Goal: Obtain resource: Download file/media

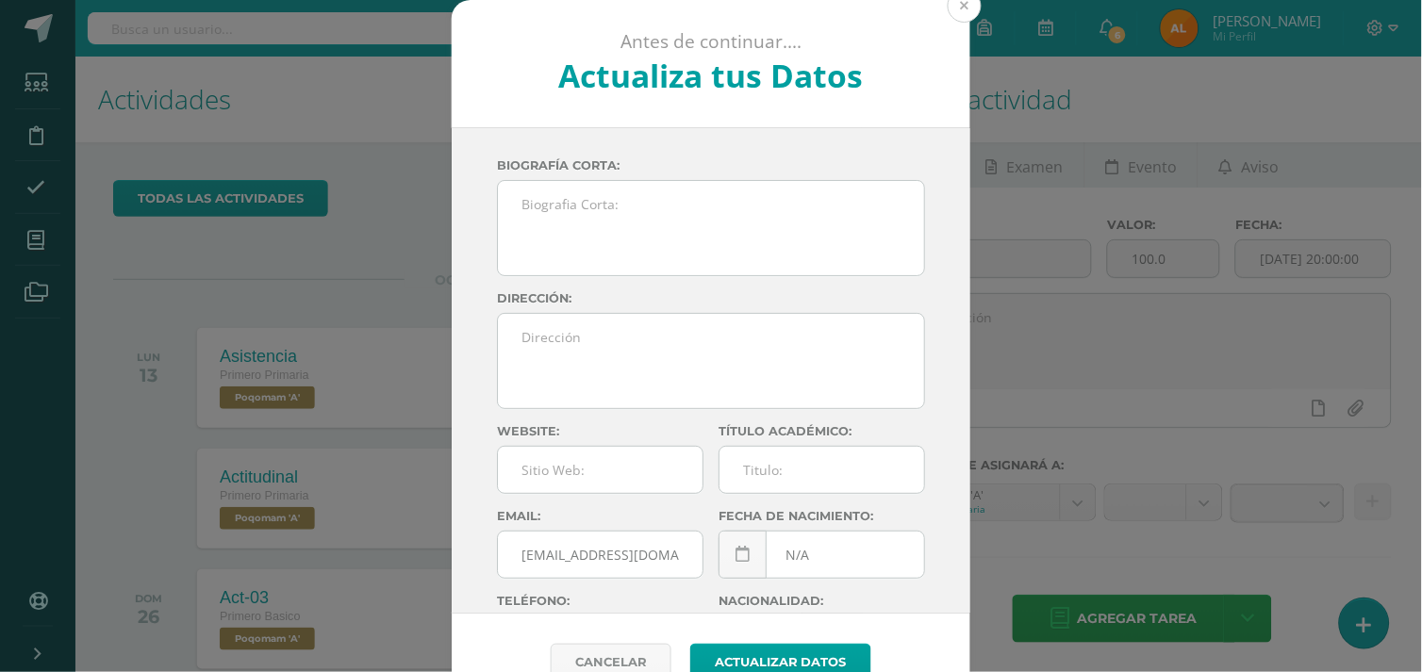
click at [947, 11] on button at bounding box center [964, 6] width 34 height 34
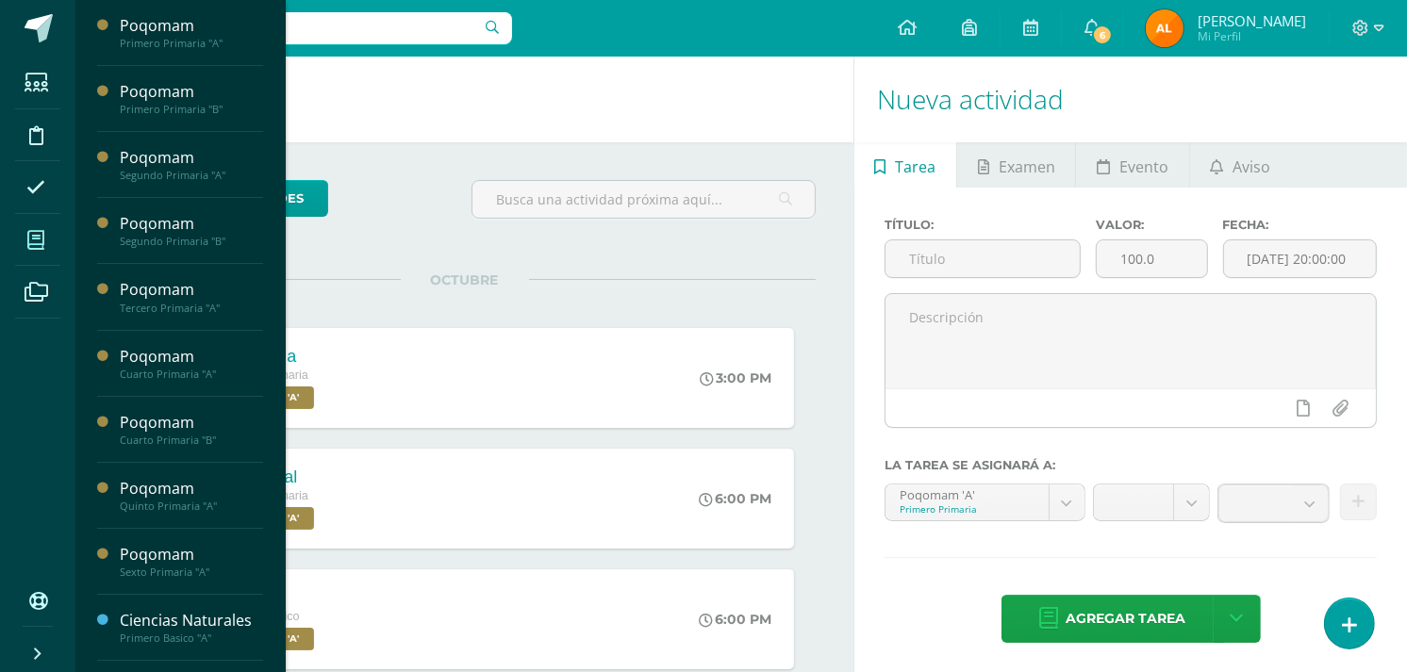
click at [47, 234] on span at bounding box center [36, 240] width 42 height 42
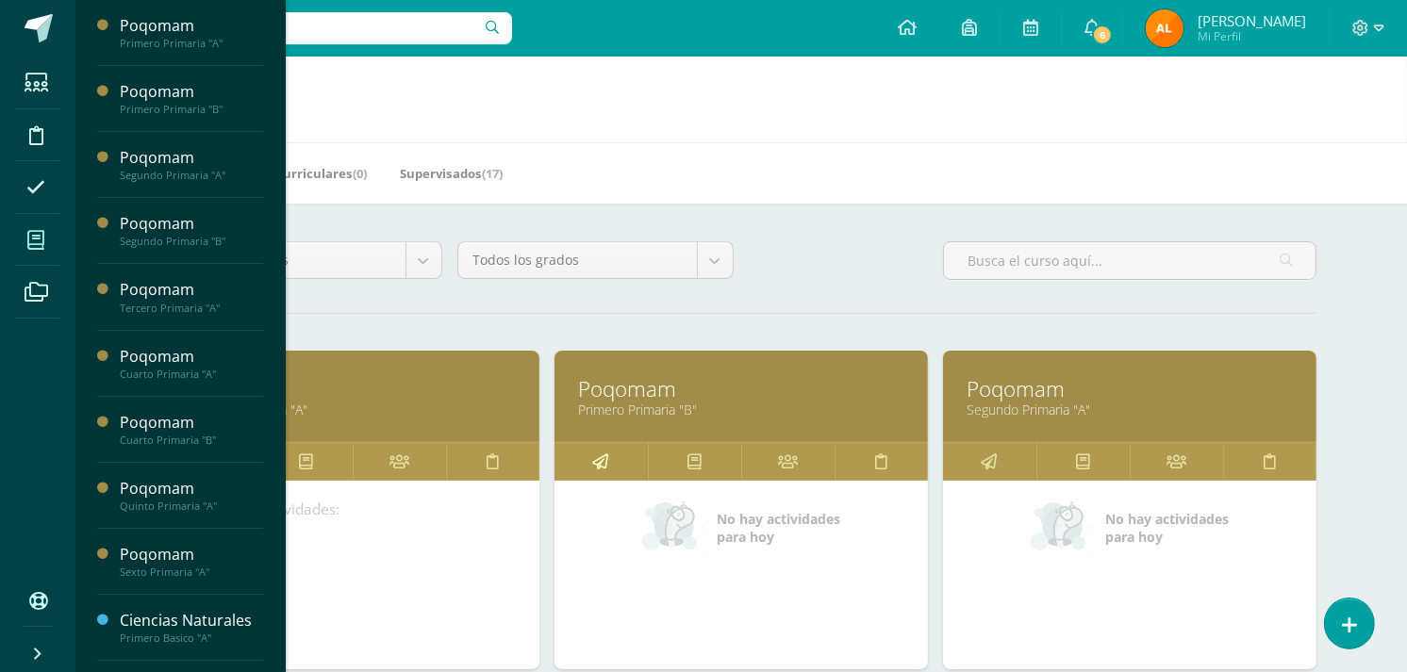
click at [599, 472] on icon at bounding box center [601, 461] width 16 height 37
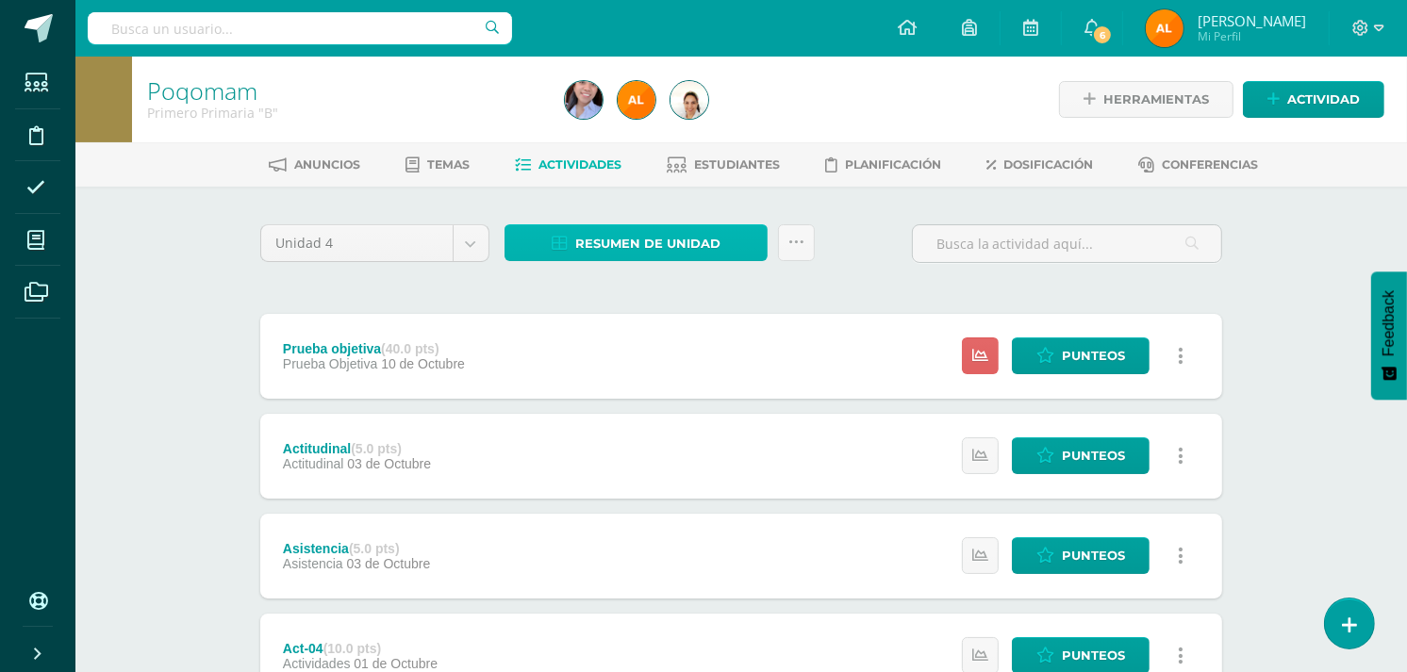
click at [666, 249] on span "Resumen de unidad" at bounding box center [647, 243] width 145 height 35
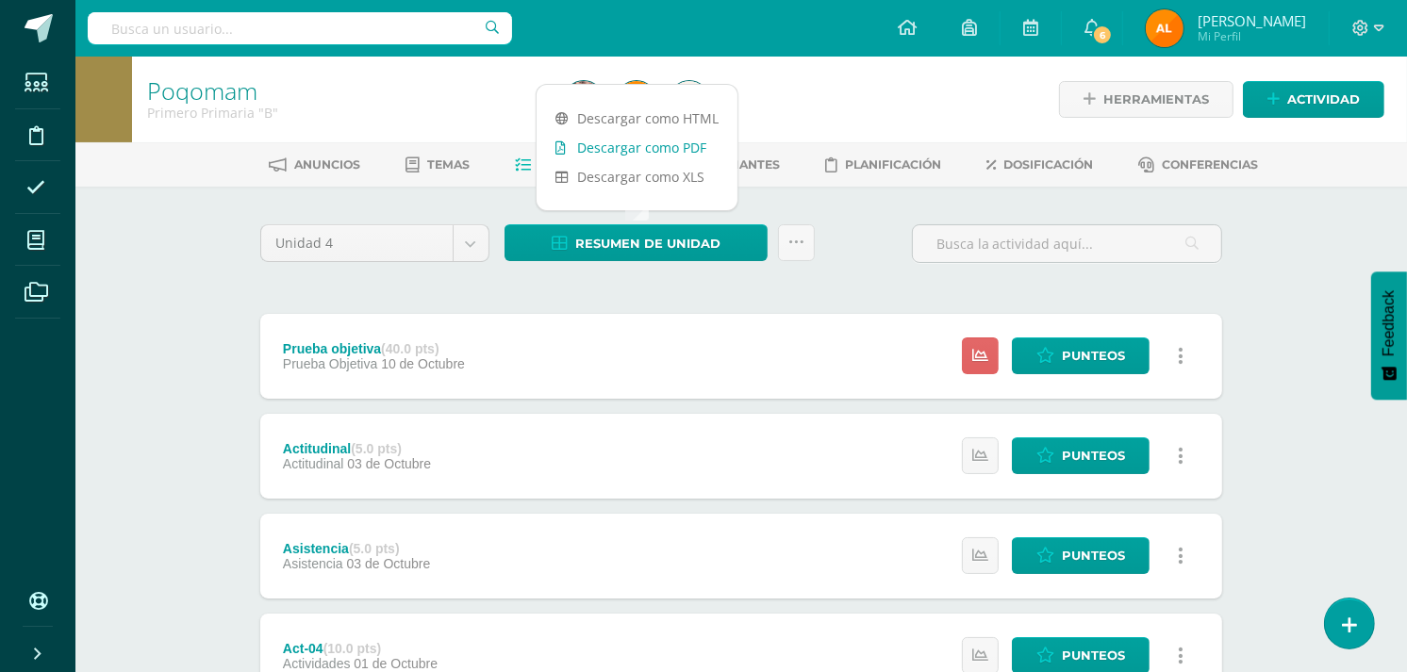
click at [676, 143] on link "Descargar como PDF" at bounding box center [636, 147] width 201 height 29
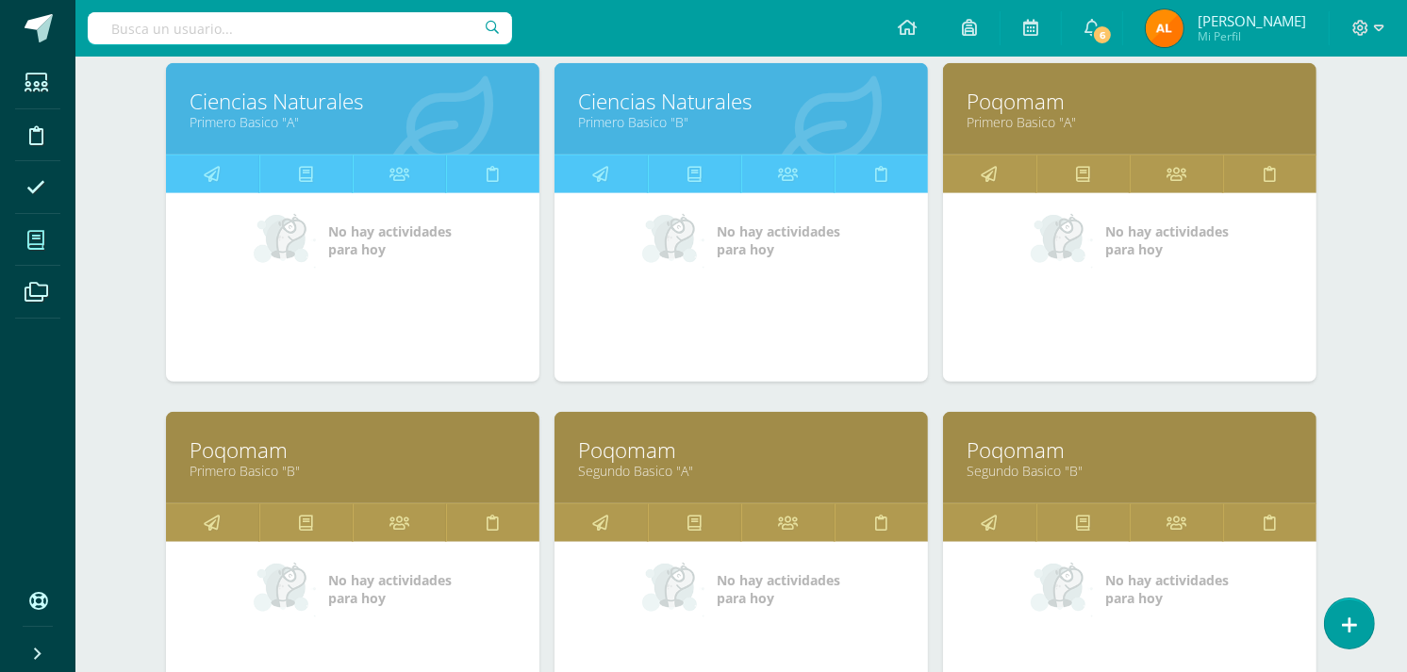
scroll to position [1348, 0]
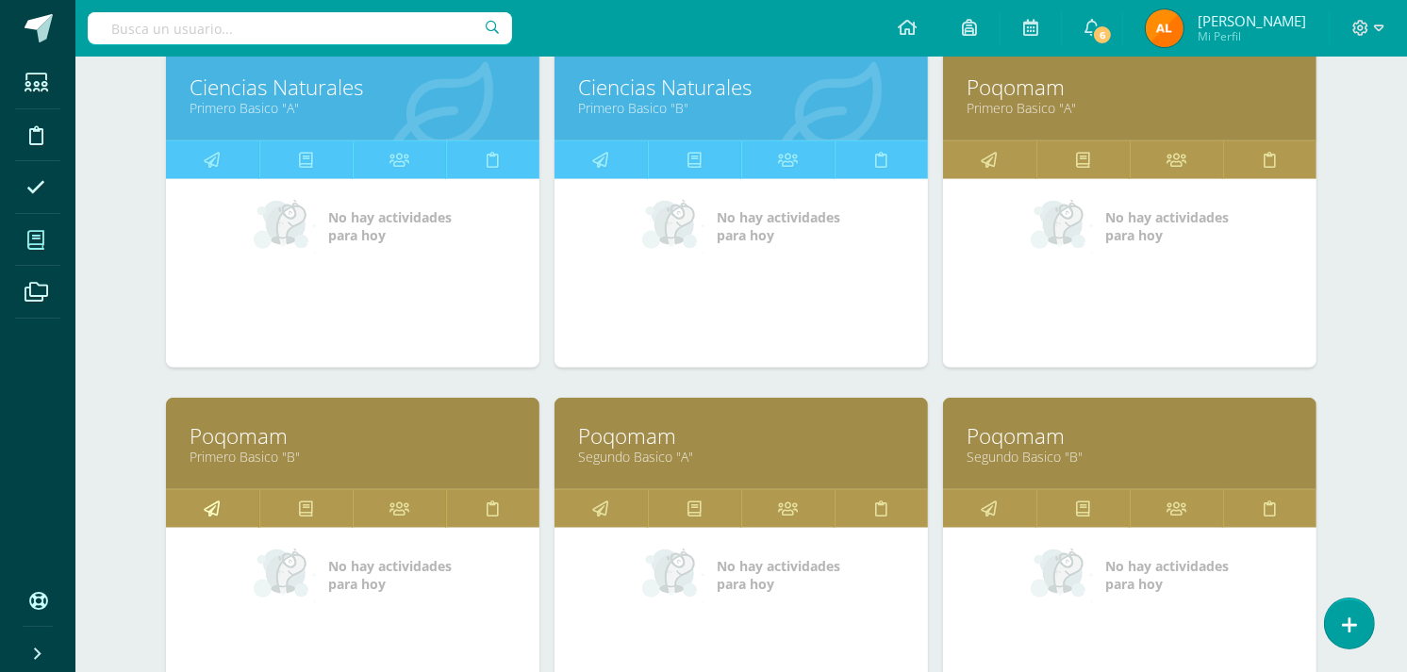
click at [208, 520] on icon at bounding box center [213, 508] width 16 height 37
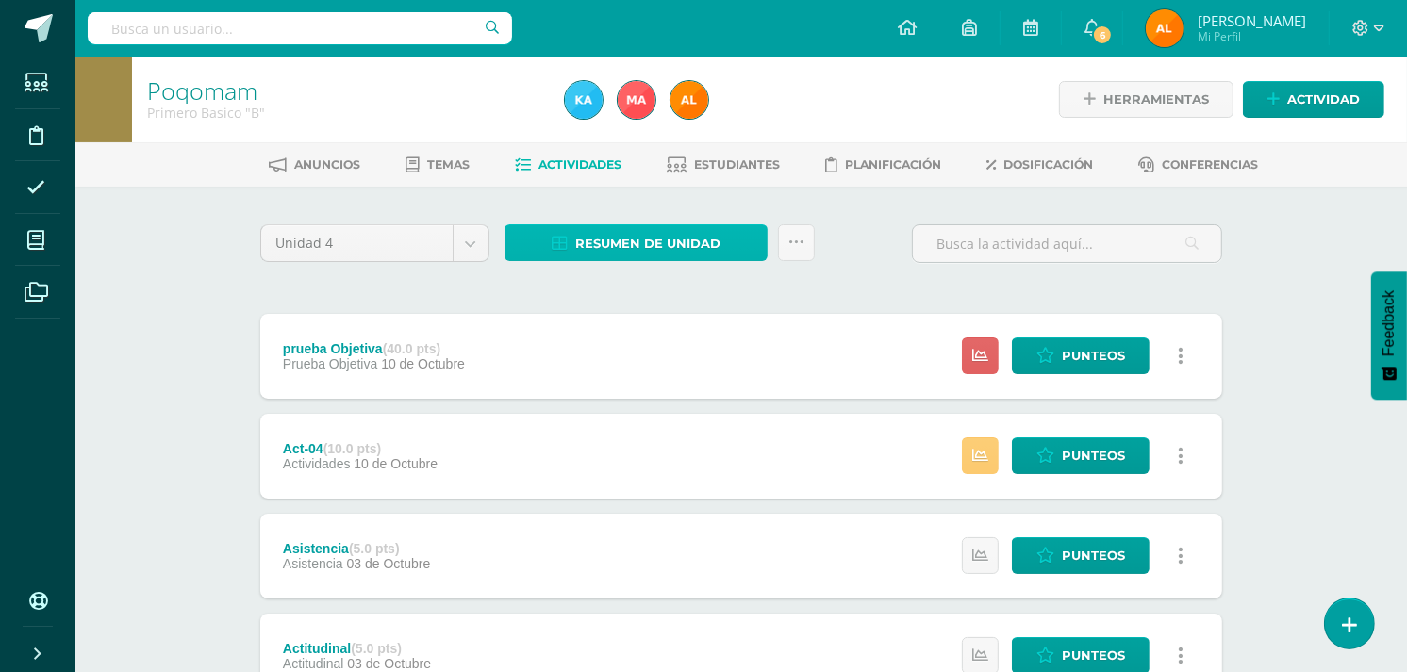
click at [610, 250] on span "Resumen de unidad" at bounding box center [647, 243] width 145 height 35
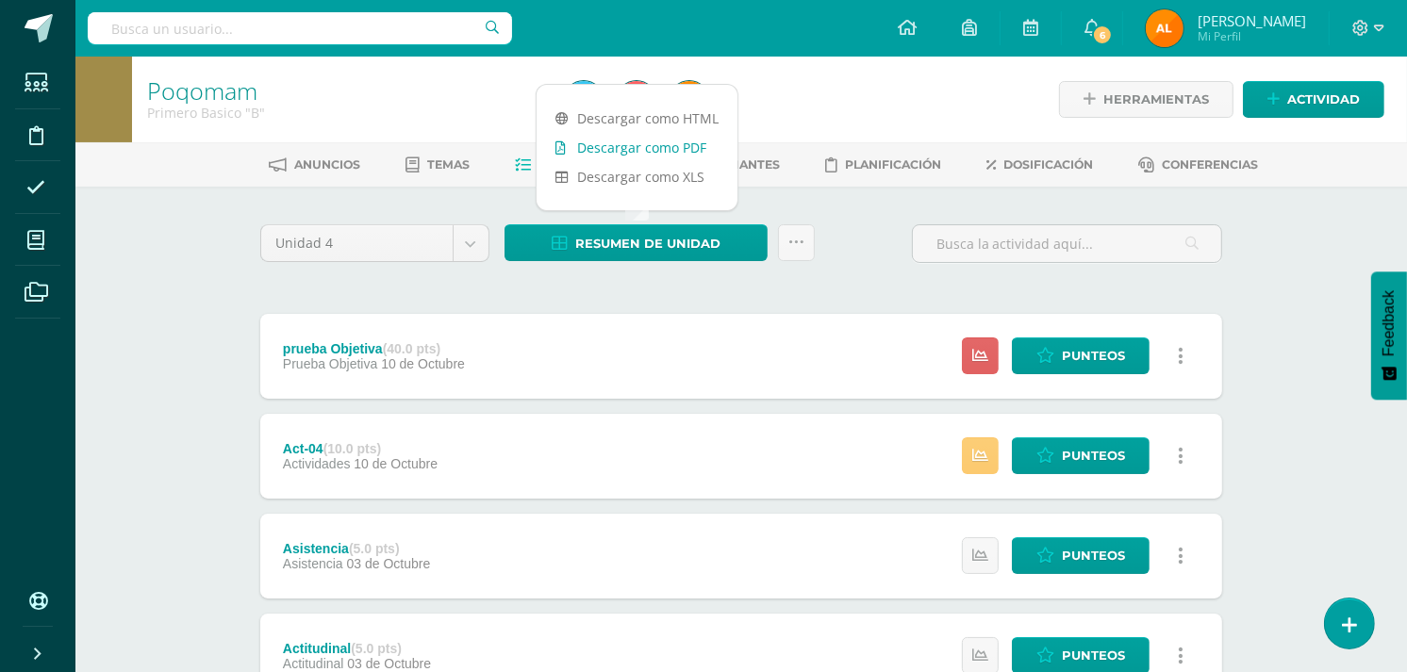
click at [623, 141] on link "Descargar como PDF" at bounding box center [636, 147] width 201 height 29
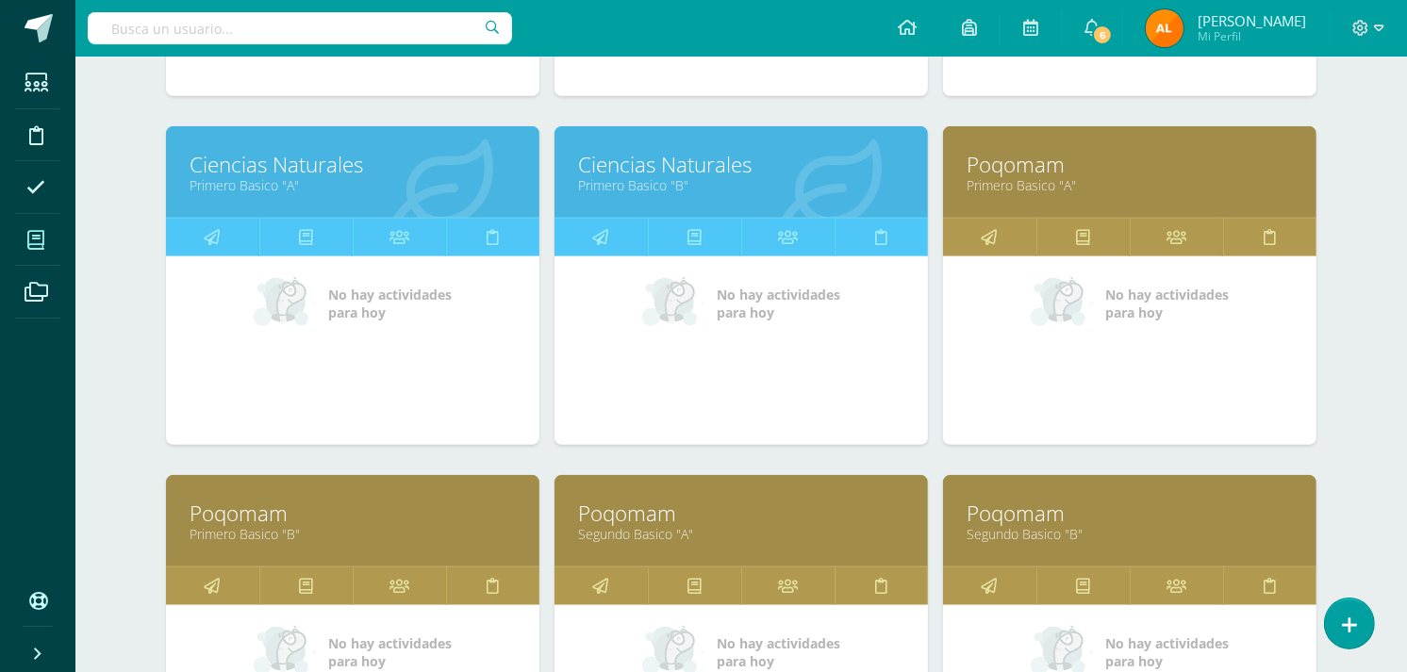
scroll to position [1258, 0]
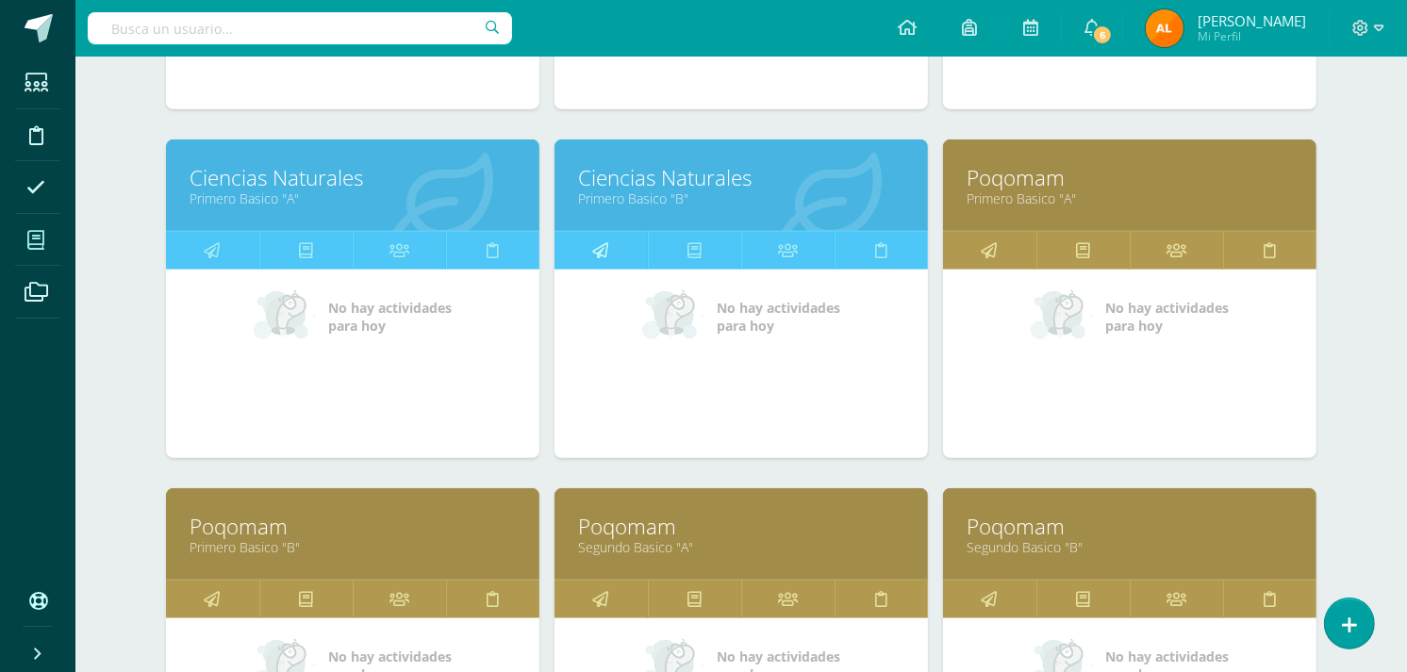
click at [617, 250] on link at bounding box center [600, 251] width 93 height 38
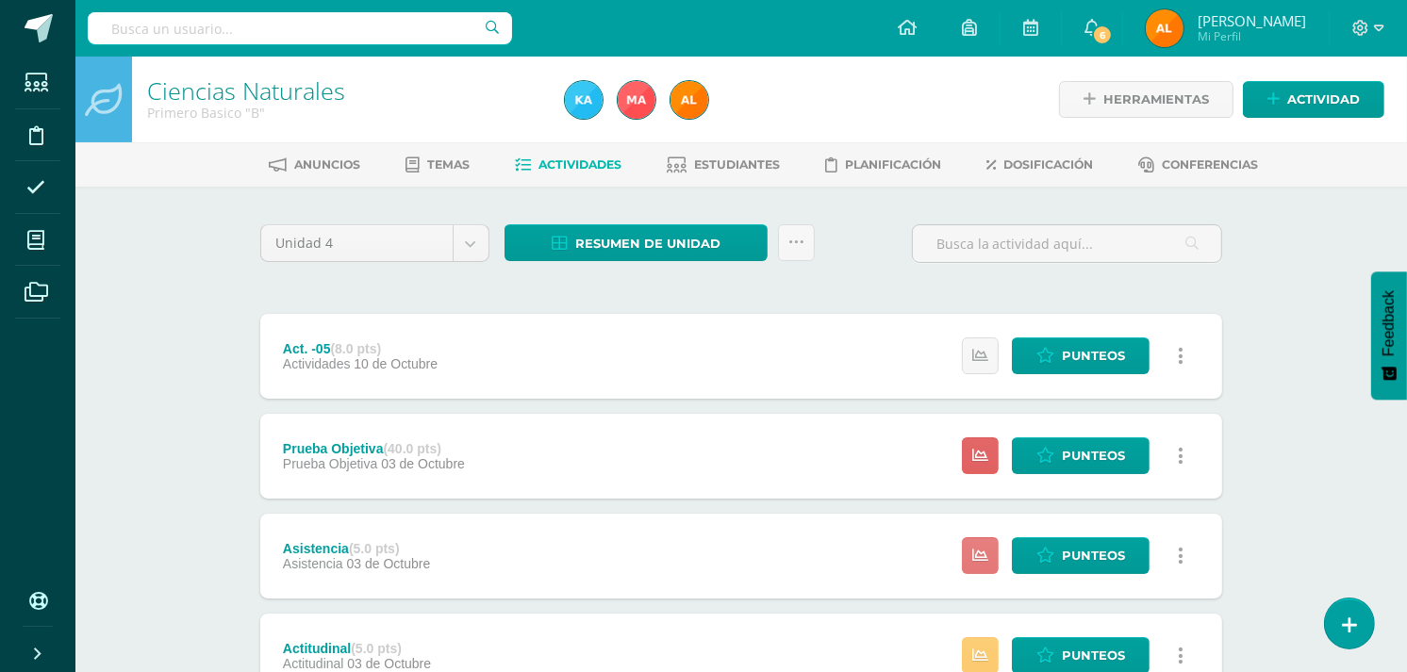
click at [969, 542] on link at bounding box center [980, 555] width 37 height 37
click at [1060, 549] on link "Punteos" at bounding box center [1081, 555] width 138 height 37
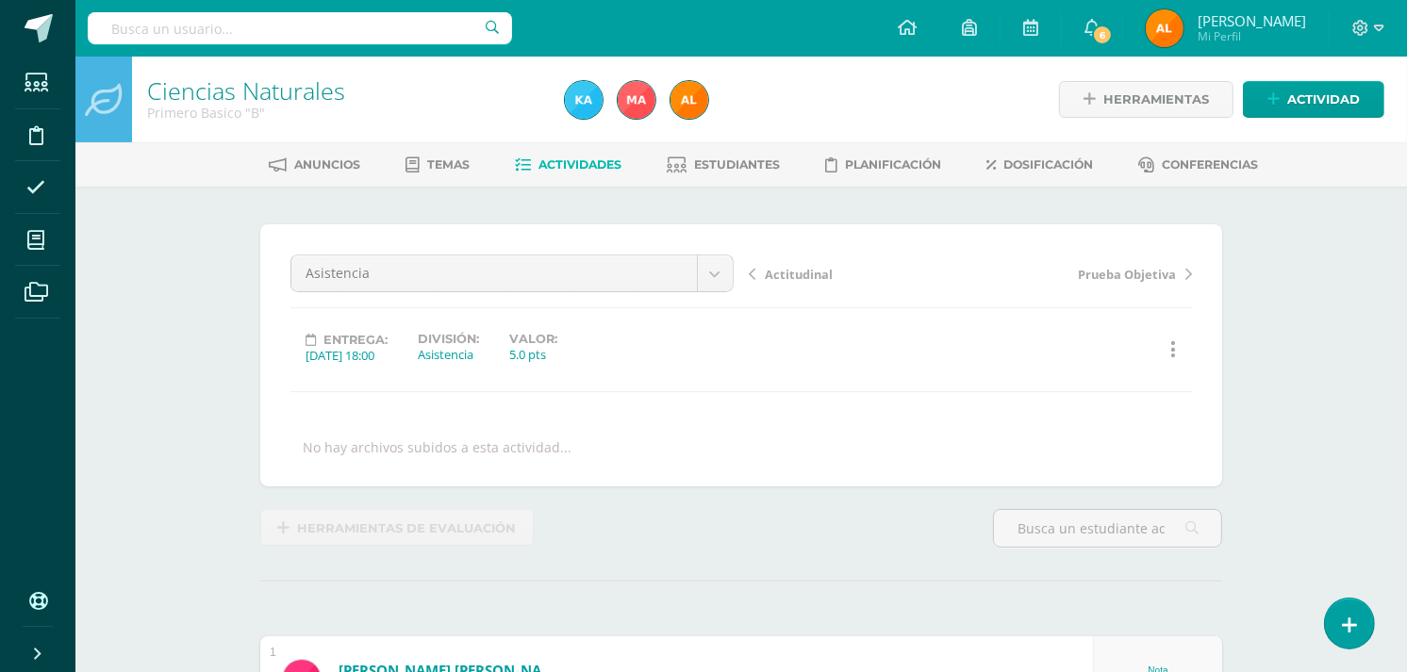
scroll to position [1, 0]
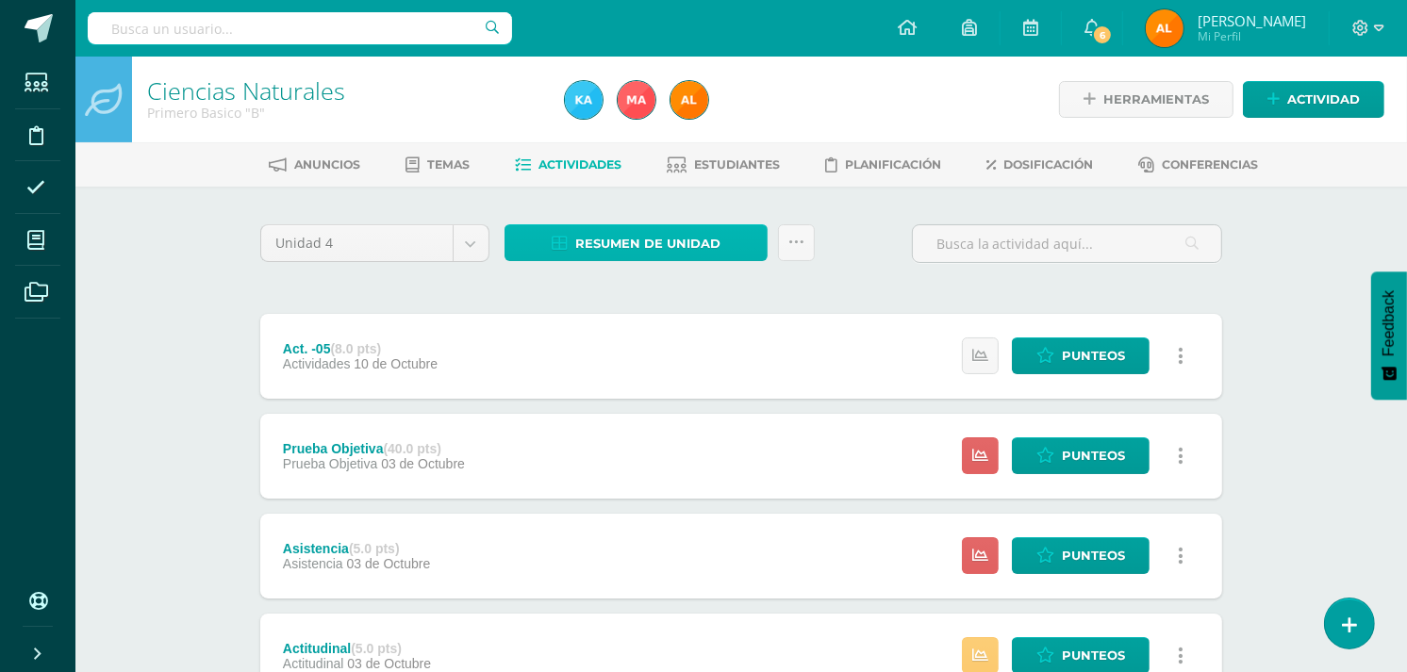
click at [669, 251] on span "Resumen de unidad" at bounding box center [647, 243] width 145 height 35
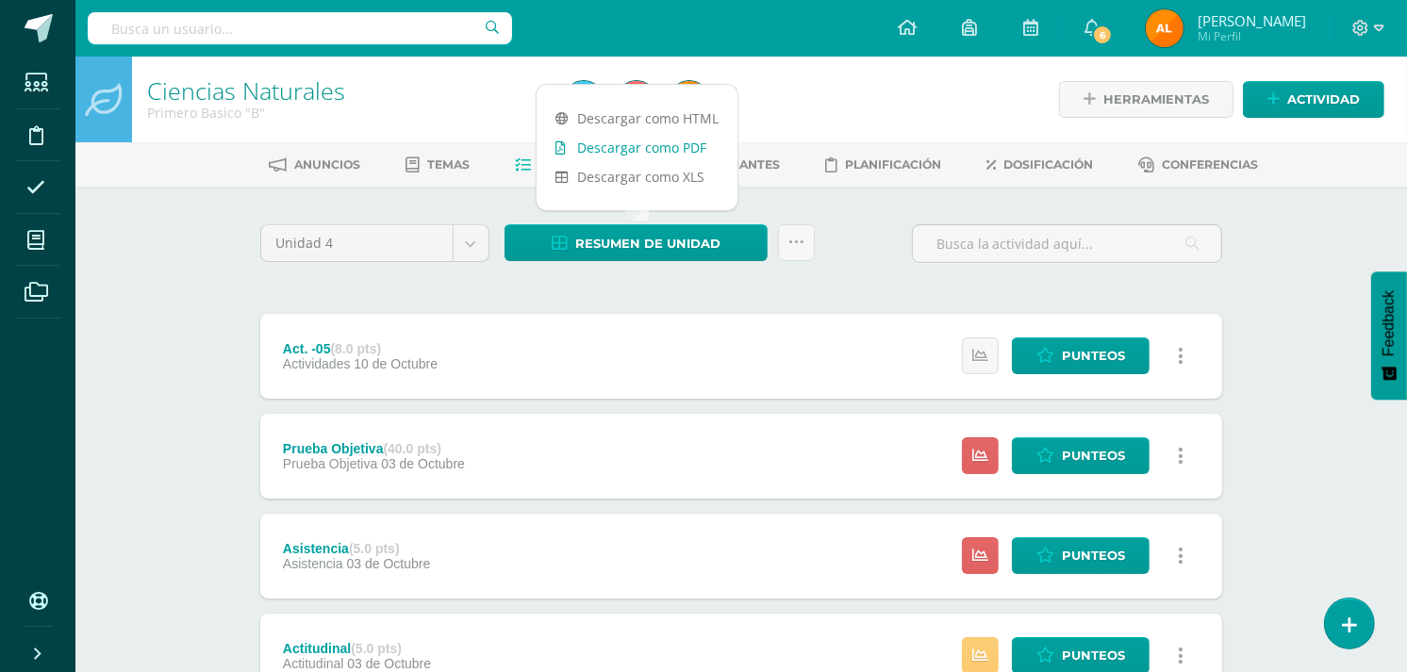
click at [652, 147] on link "Descargar como PDF" at bounding box center [636, 147] width 201 height 29
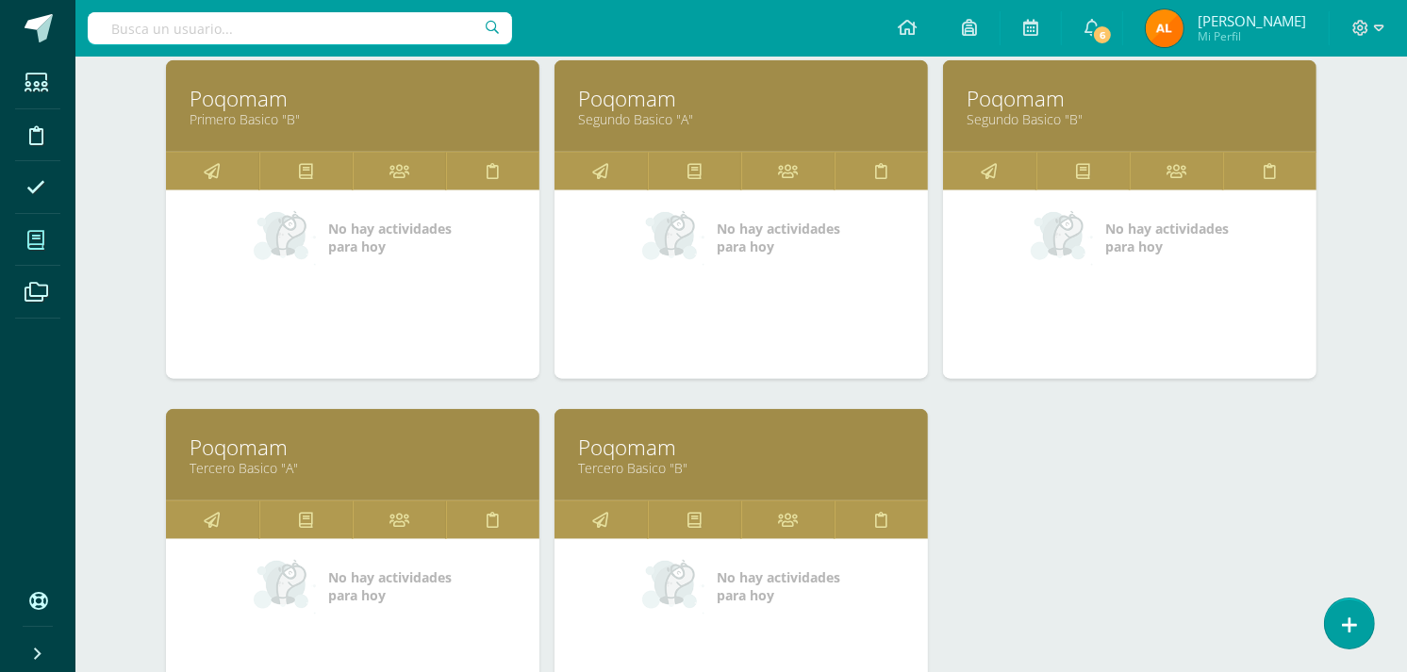
scroll to position [1682, 0]
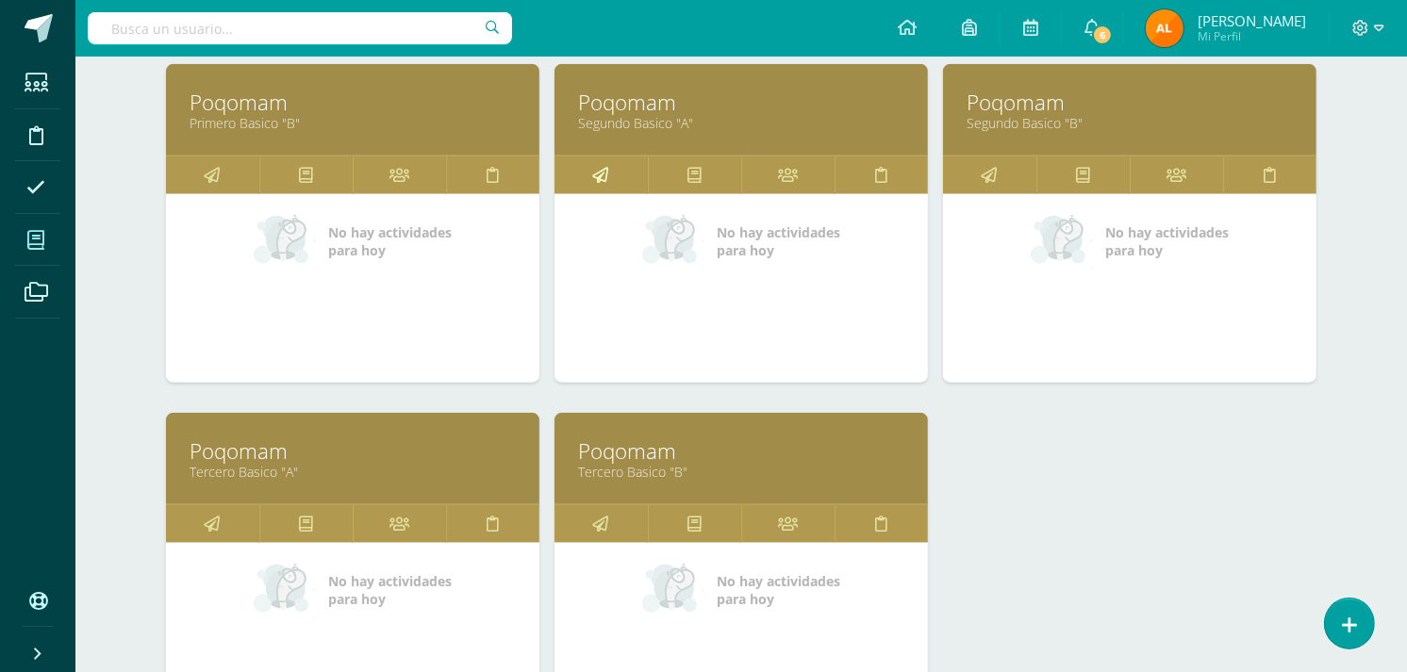
click at [599, 170] on icon at bounding box center [601, 174] width 16 height 37
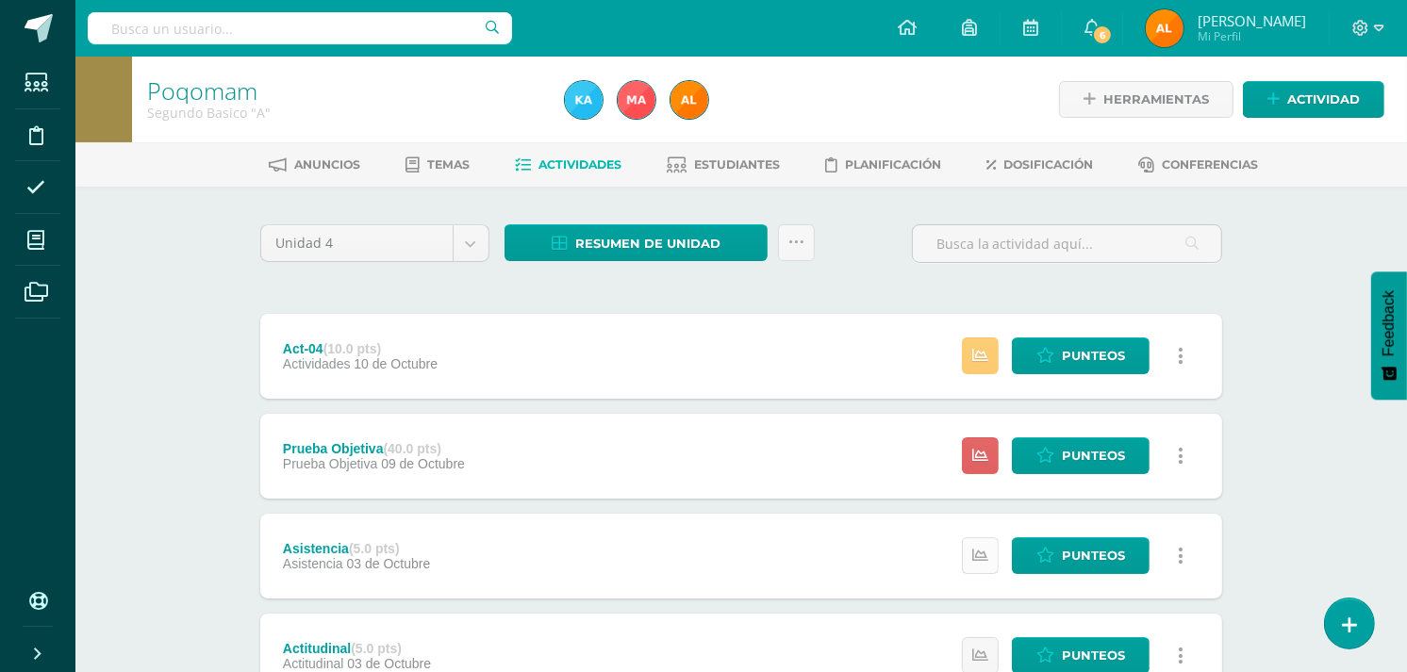
click at [965, 561] on link at bounding box center [980, 555] width 37 height 37
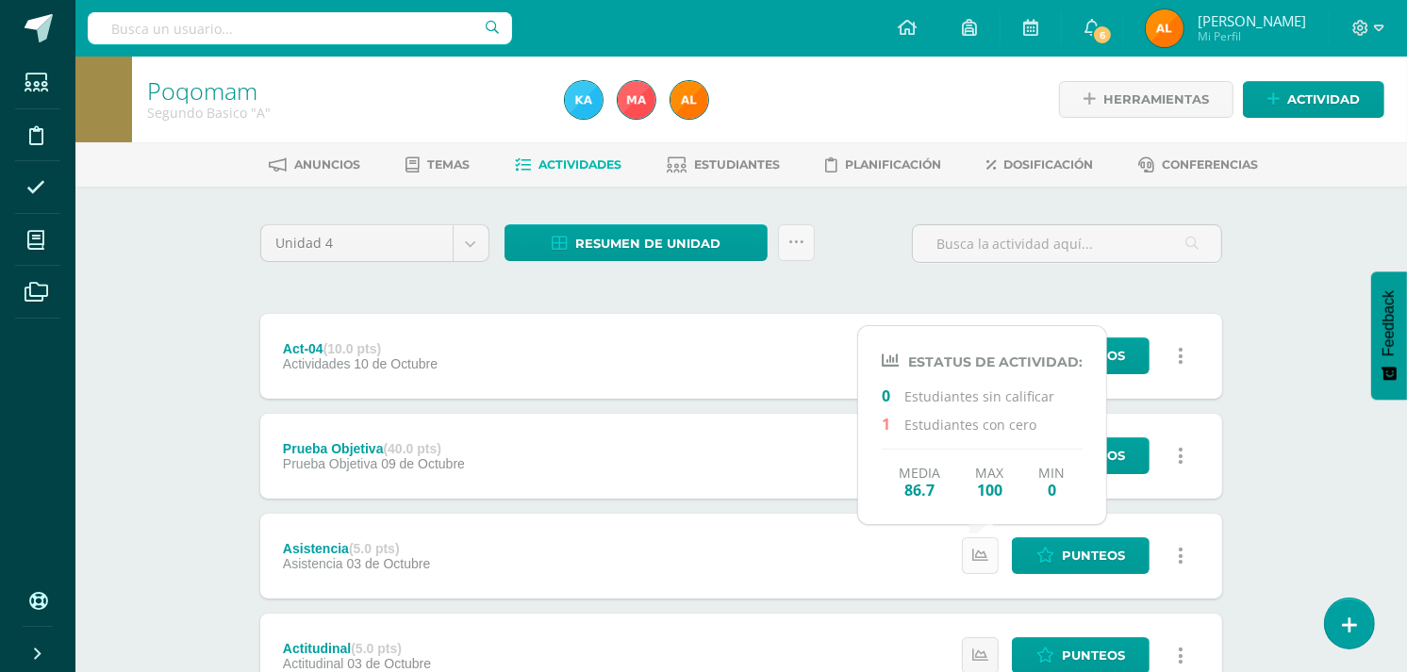
click at [965, 561] on link at bounding box center [980, 555] width 37 height 37
